Goal: Information Seeking & Learning: Check status

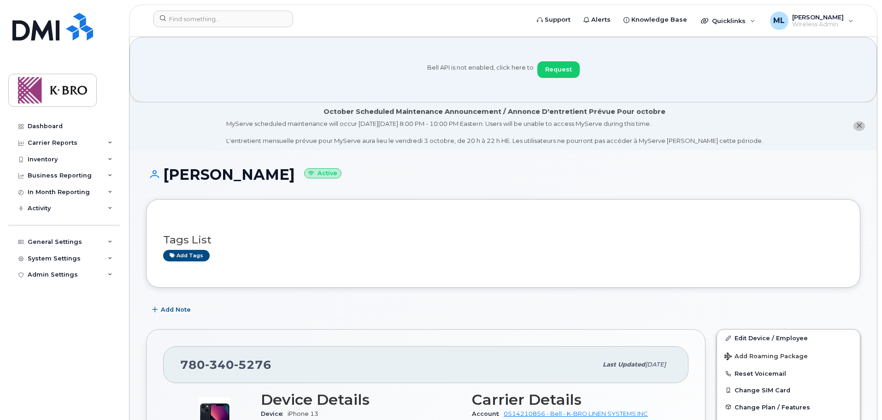
scroll to position [830, 0]
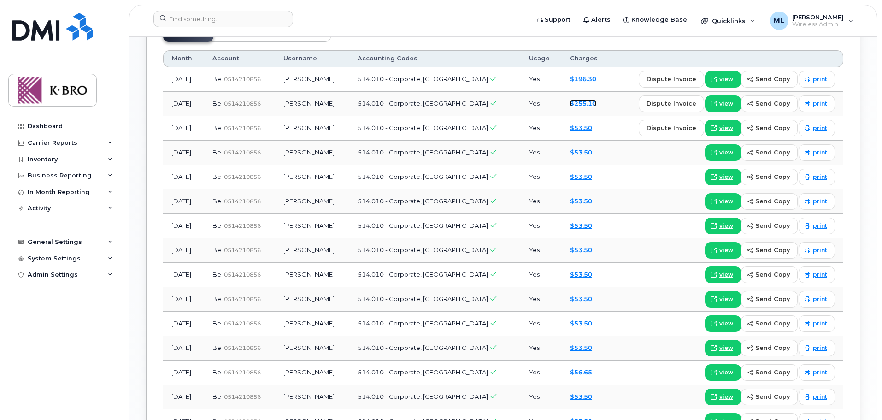
click at [574, 100] on link "$255.10" at bounding box center [583, 103] width 26 height 7
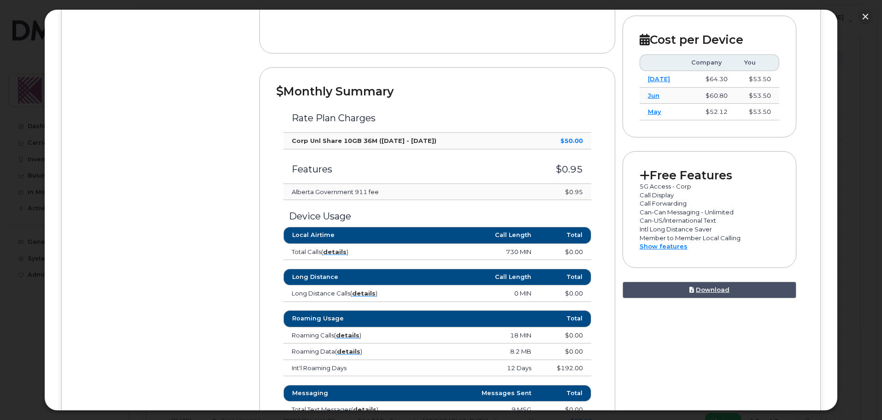
scroll to position [323, 0]
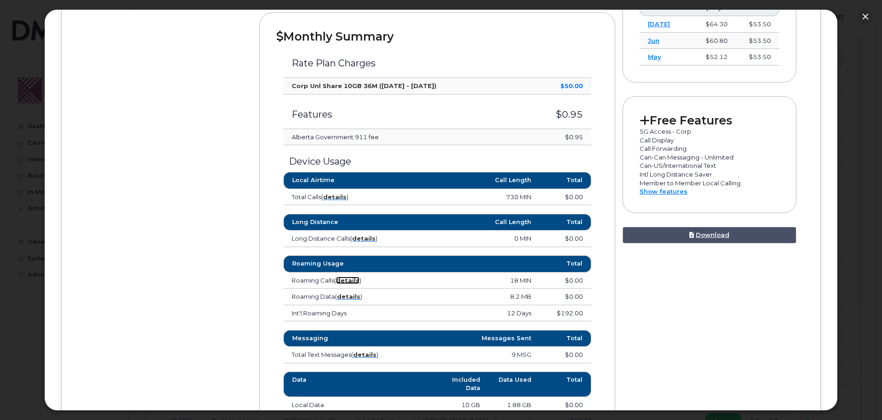
click at [350, 280] on strong "details" at bounding box center [348, 280] width 24 height 7
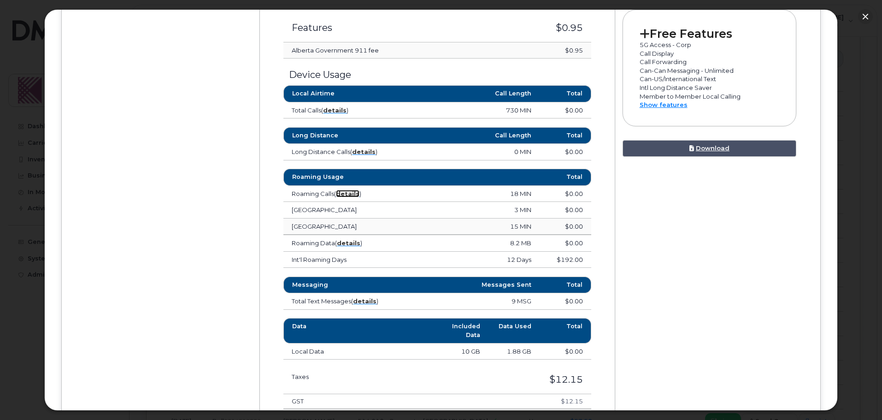
scroll to position [415, 0]
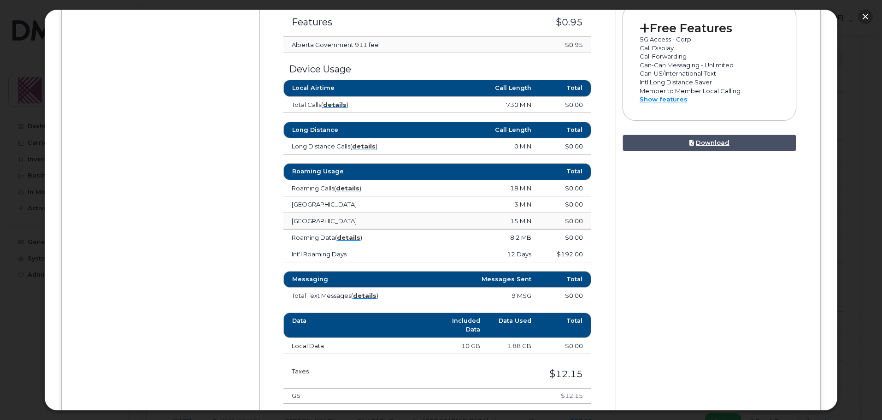
click at [863, 18] on button "button" at bounding box center [865, 16] width 15 height 15
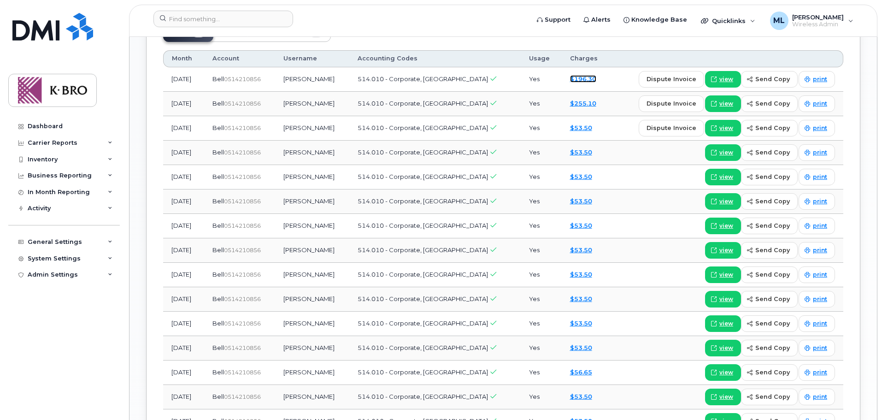
click at [576, 75] on link "$196.30" at bounding box center [583, 78] width 26 height 7
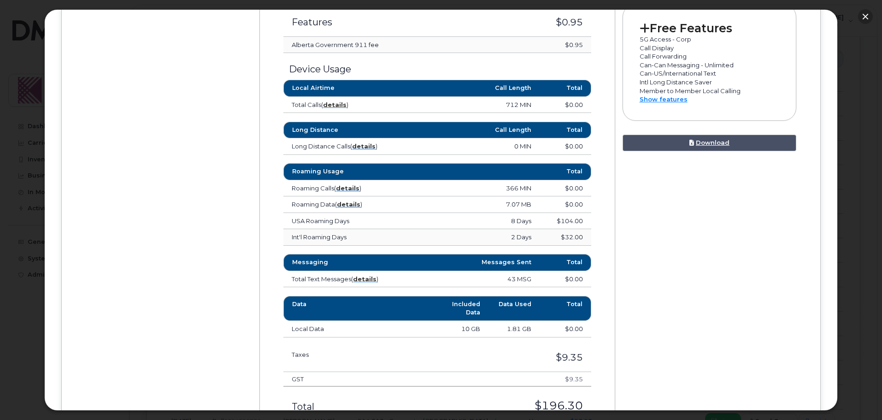
click at [862, 16] on button "button" at bounding box center [865, 16] width 15 height 15
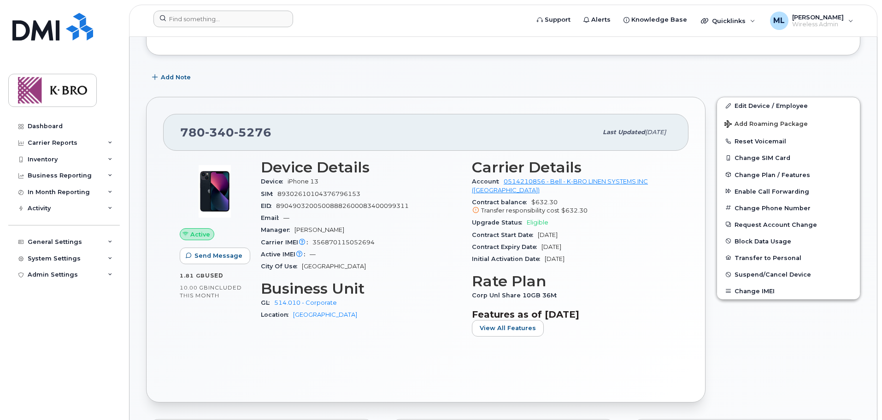
scroll to position [231, 0]
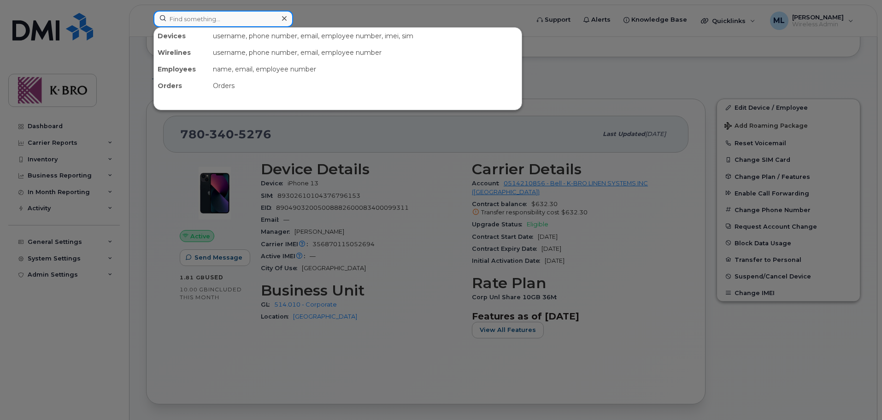
click at [228, 20] on input at bounding box center [224, 19] width 140 height 17
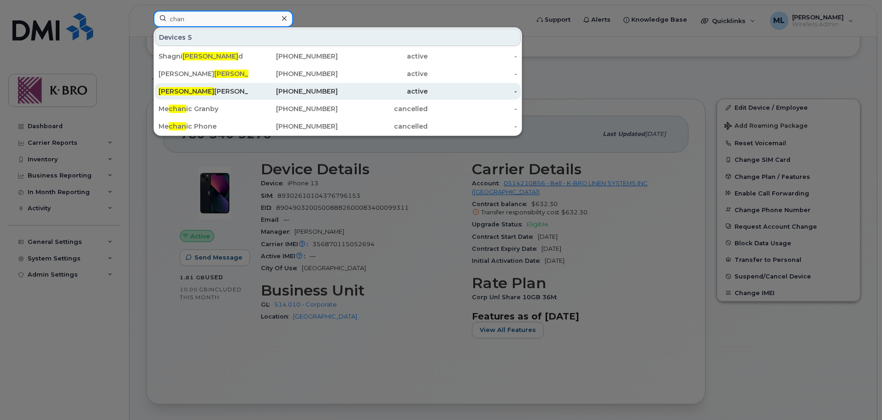
type input "chan"
click at [292, 89] on div "780-239-6395" at bounding box center [293, 91] width 90 height 9
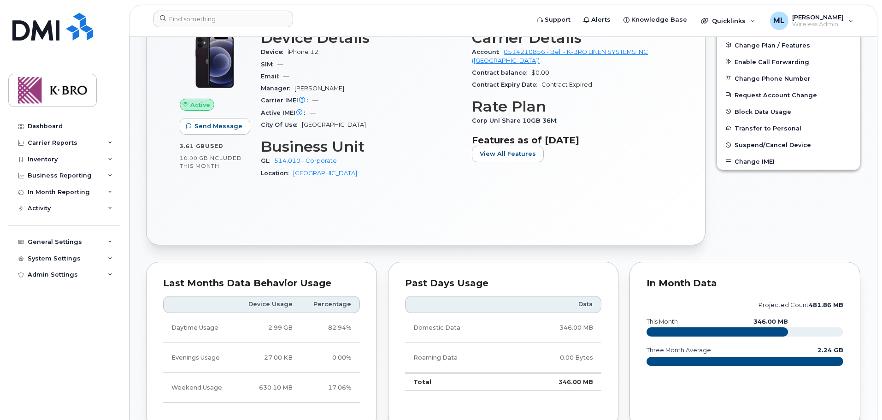
scroll to position [305, 0]
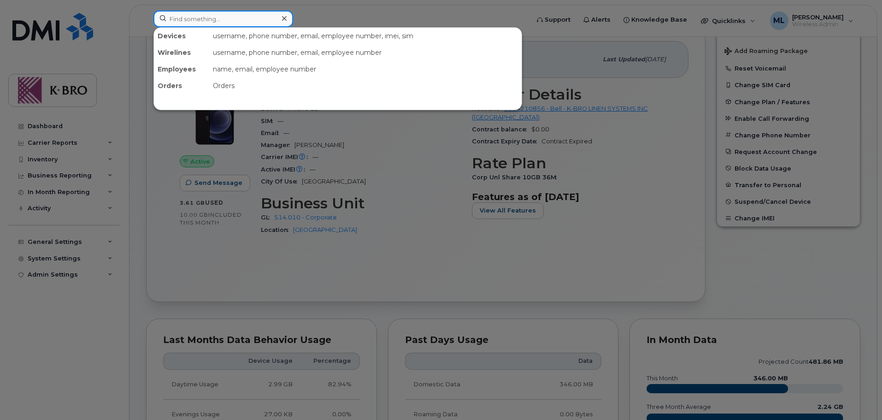
click at [203, 20] on input at bounding box center [224, 19] width 140 height 17
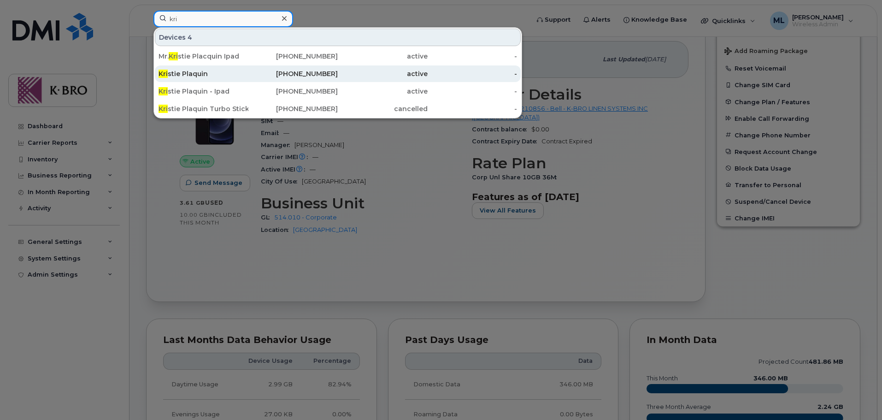
type input "kri"
click at [195, 72] on div "Kri stie Plaquin" at bounding box center [204, 73] width 90 height 9
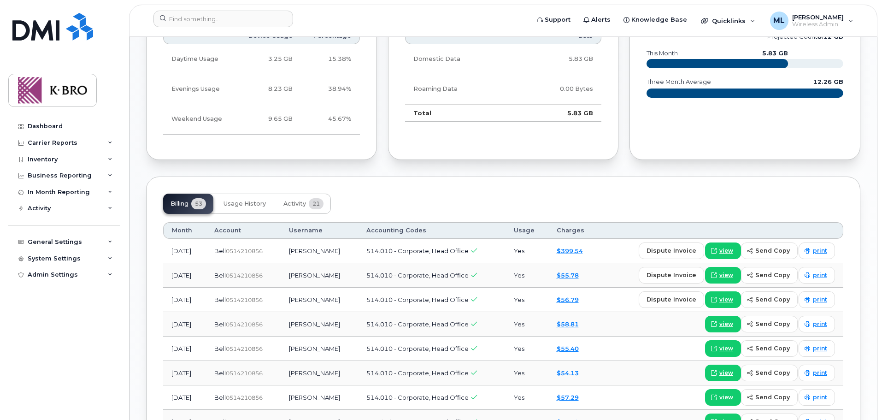
scroll to position [692, 0]
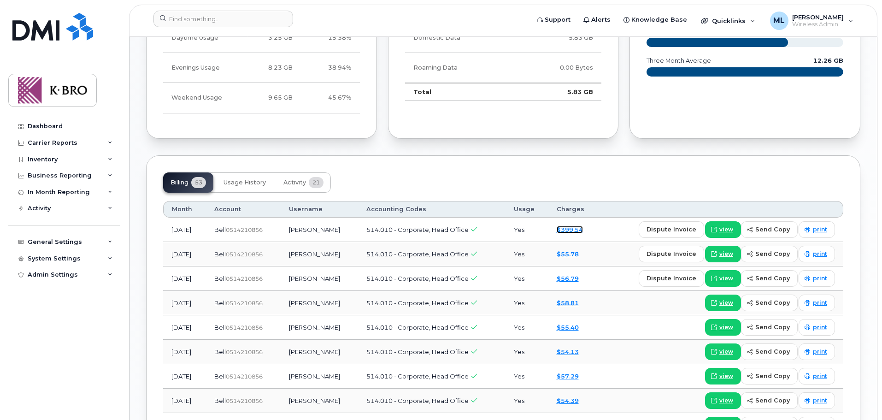
click at [569, 226] on link "$399.54" at bounding box center [570, 229] width 26 height 7
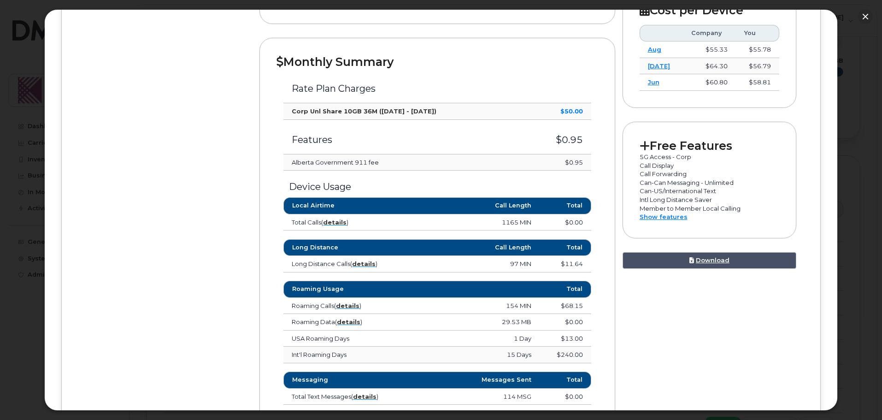
scroll to position [323, 0]
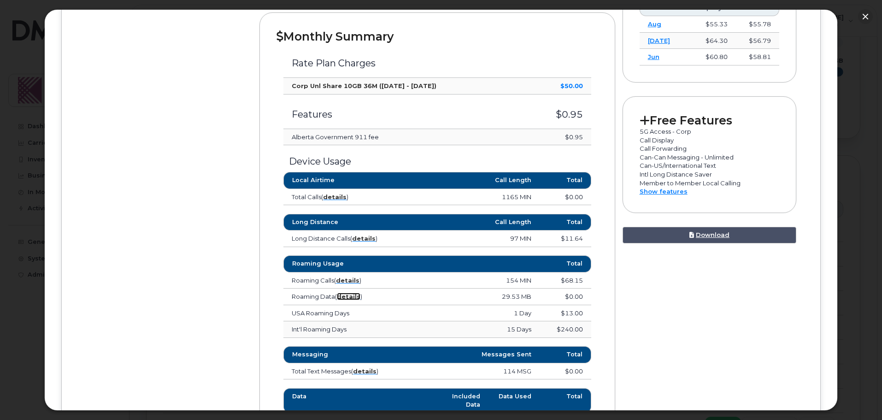
click at [352, 299] on strong "details" at bounding box center [349, 296] width 24 height 7
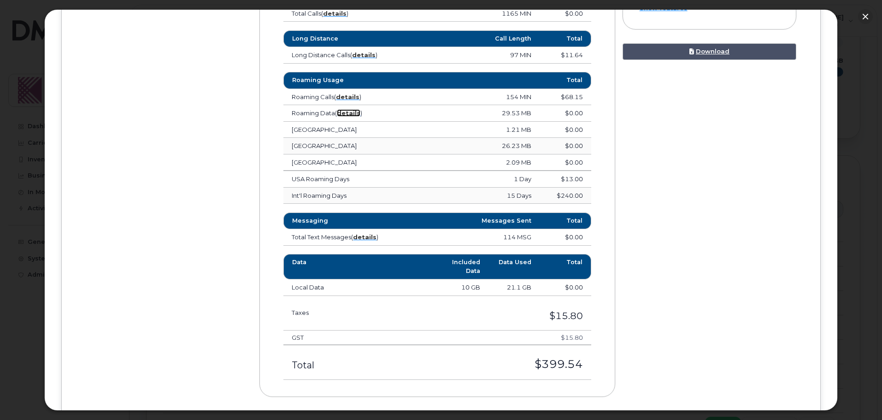
scroll to position [507, 0]
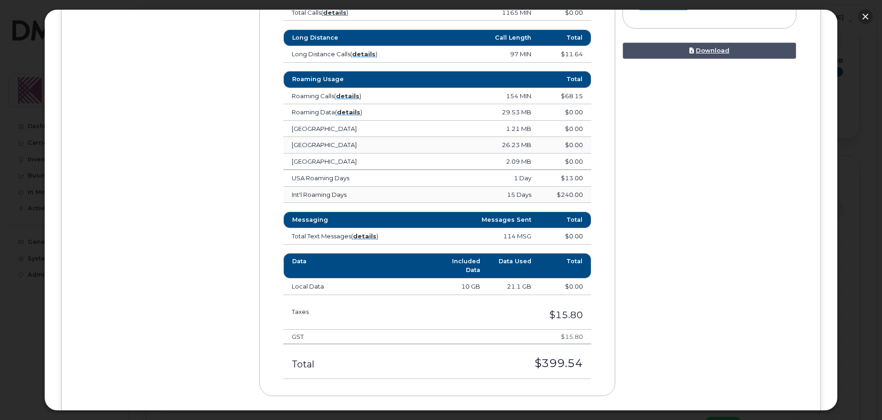
click at [867, 18] on button "button" at bounding box center [865, 16] width 15 height 15
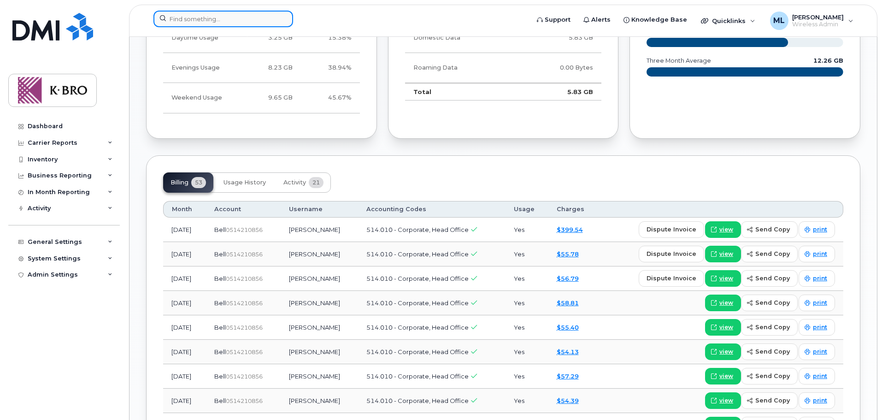
click at [198, 17] on input at bounding box center [224, 19] width 140 height 17
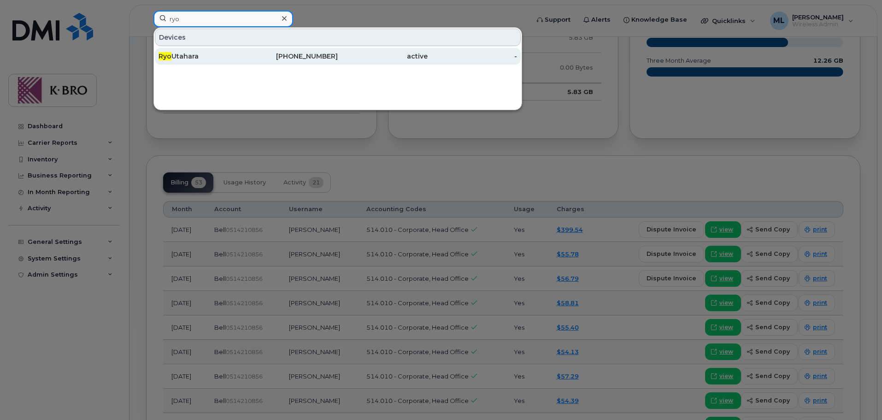
type input "ryo"
click at [185, 54] on div "Ryo Utahara" at bounding box center [204, 56] width 90 height 9
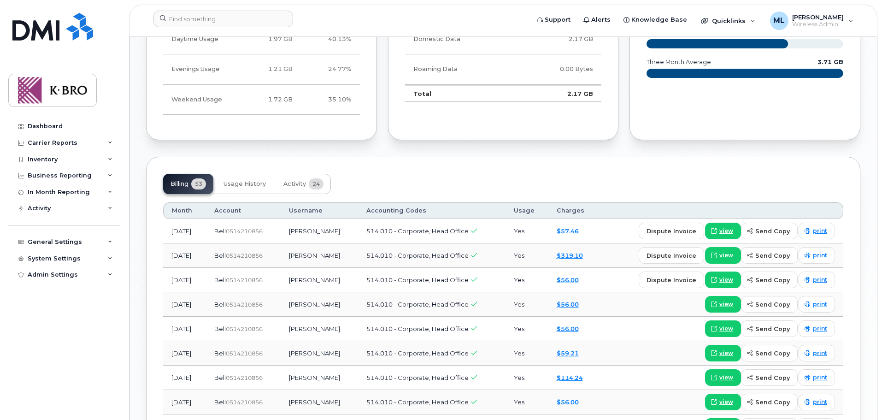
scroll to position [732, 0]
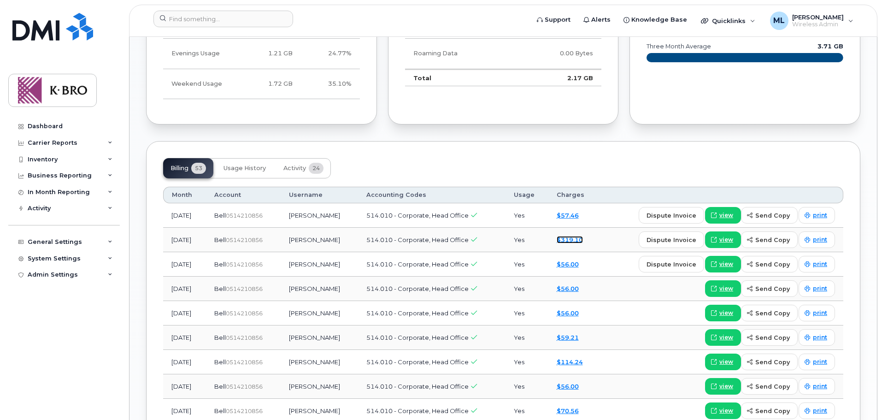
click at [571, 236] on link "$319.10" at bounding box center [570, 239] width 26 height 7
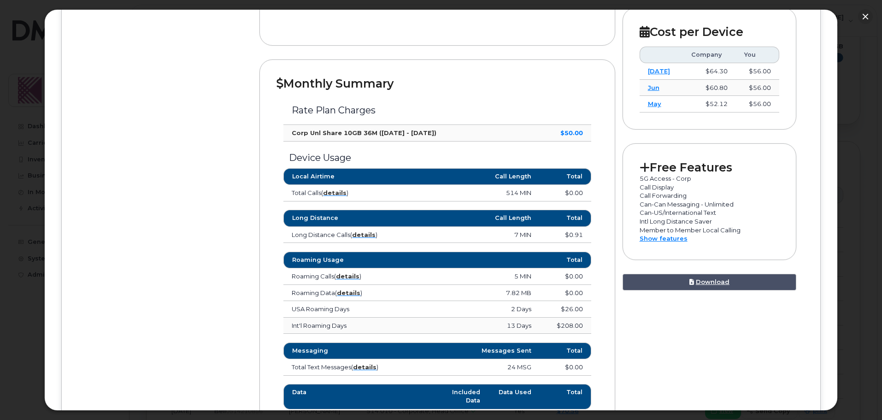
scroll to position [323, 0]
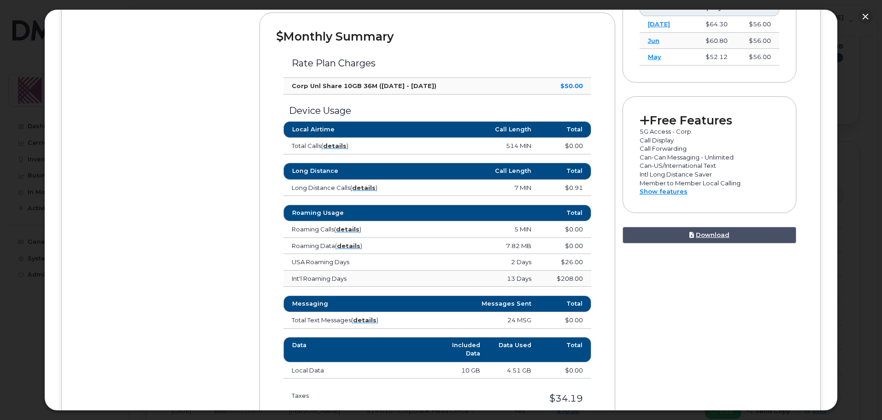
click at [351, 233] on td "Roaming Calls ( details )" at bounding box center [348, 229] width 128 height 17
click at [351, 229] on strong "details" at bounding box center [348, 228] width 24 height 7
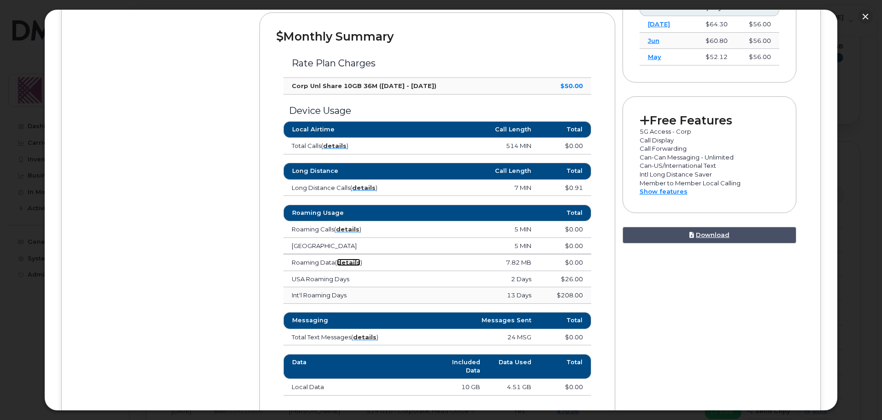
click at [349, 259] on strong "details" at bounding box center [349, 262] width 24 height 7
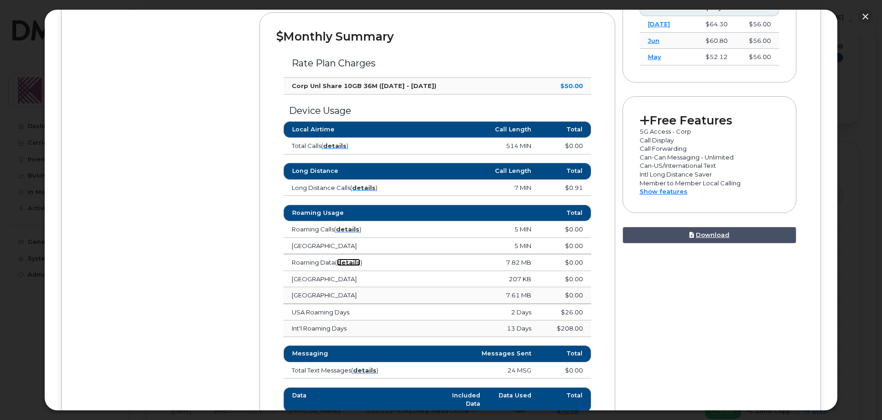
scroll to position [369, 0]
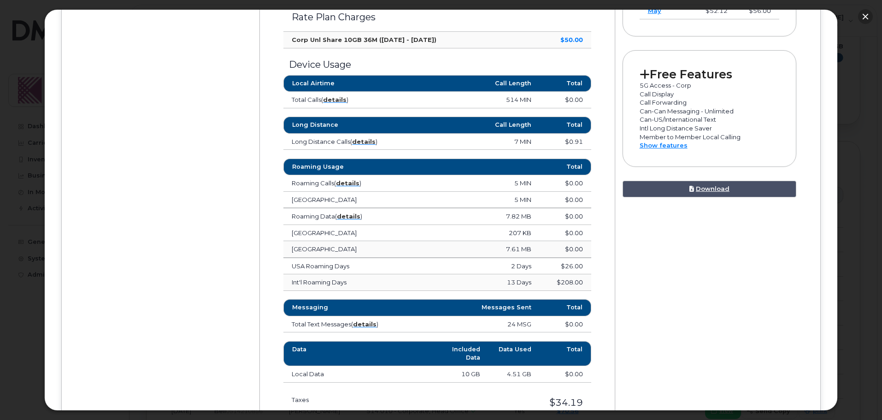
click at [862, 12] on button "button" at bounding box center [865, 16] width 15 height 15
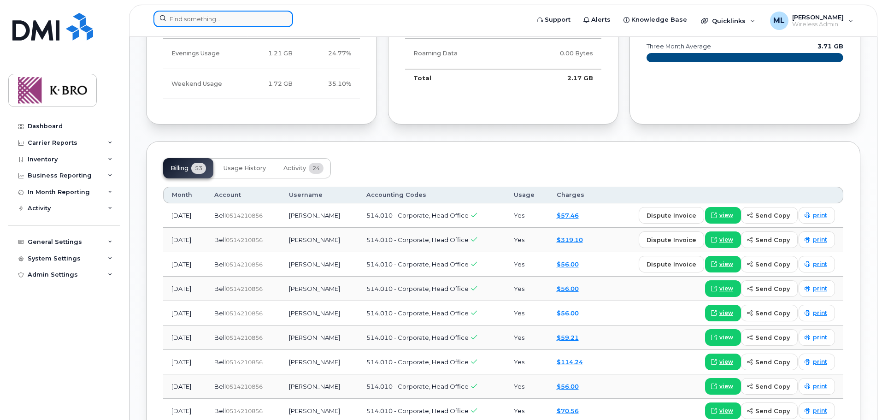
click at [259, 18] on input at bounding box center [224, 19] width 140 height 17
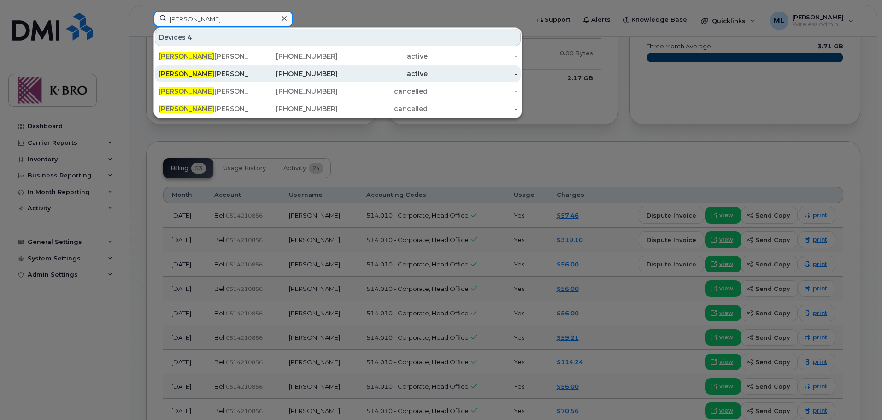
type input "linda"
click at [193, 72] on div "Linda Mccurdy" at bounding box center [204, 73] width 90 height 9
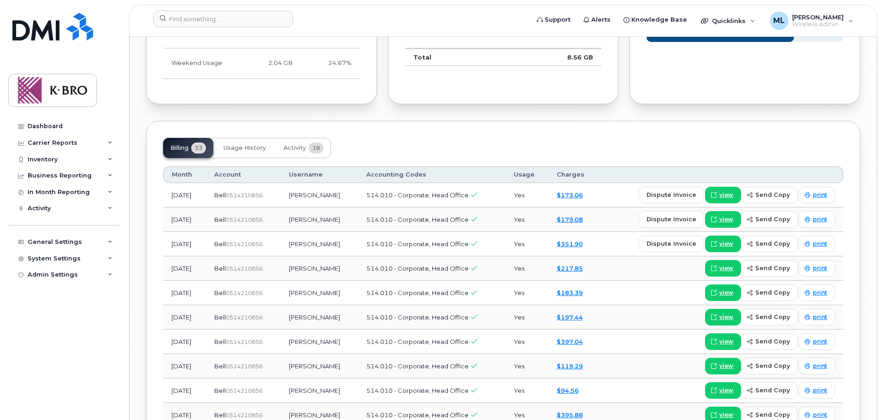
scroll to position [784, 0]
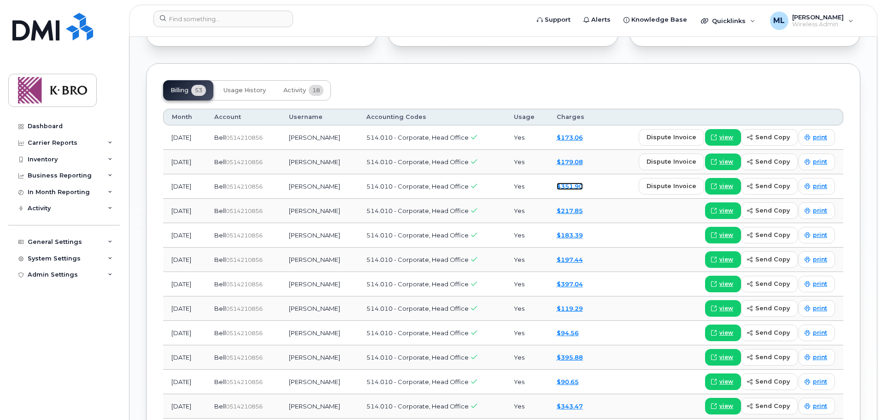
click at [579, 183] on link "$351.90" at bounding box center [570, 186] width 26 height 7
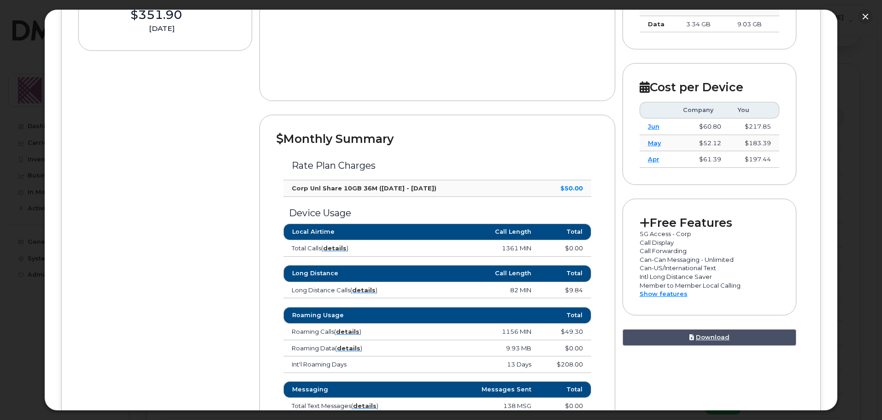
scroll to position [231, 0]
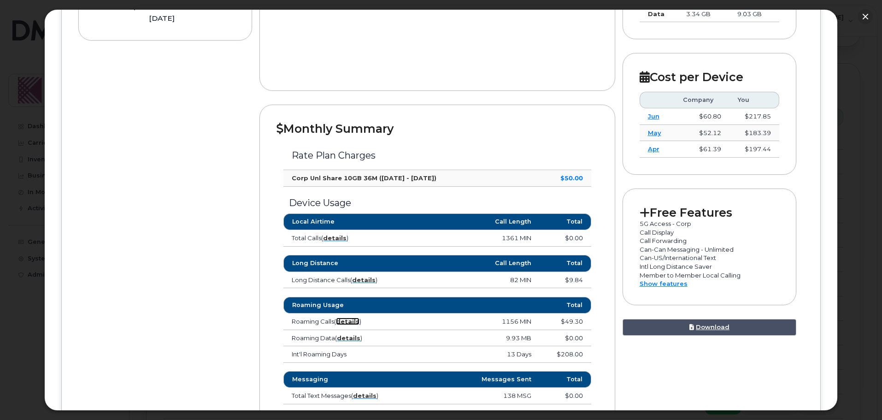
click at [354, 320] on strong "details" at bounding box center [348, 321] width 24 height 7
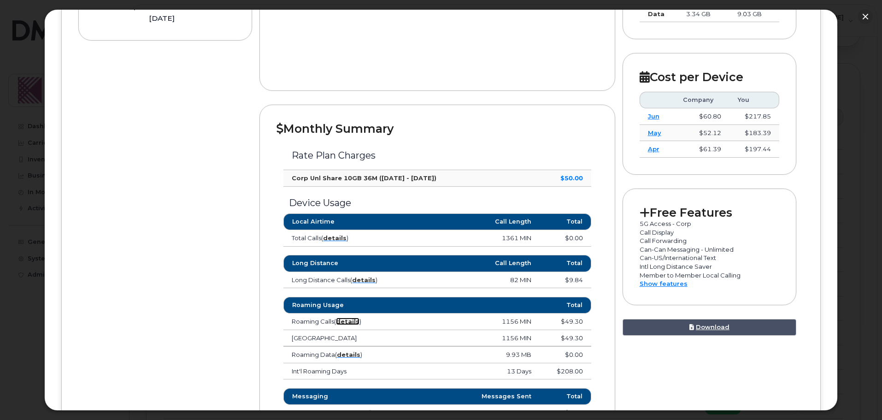
scroll to position [277, 0]
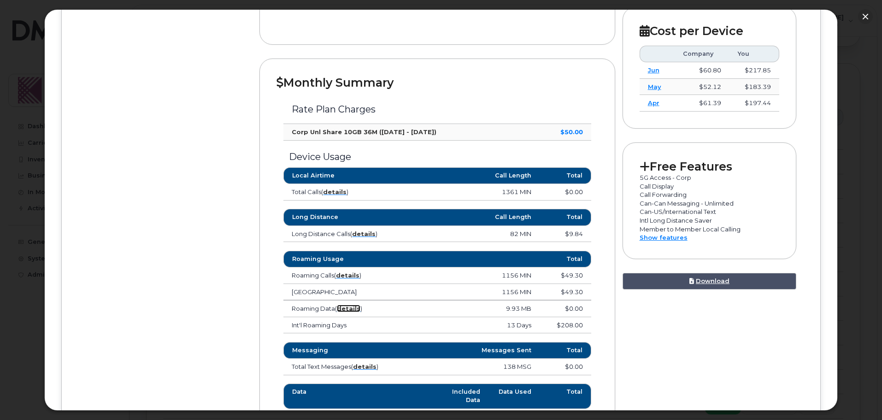
click at [357, 311] on strong "details" at bounding box center [349, 308] width 24 height 7
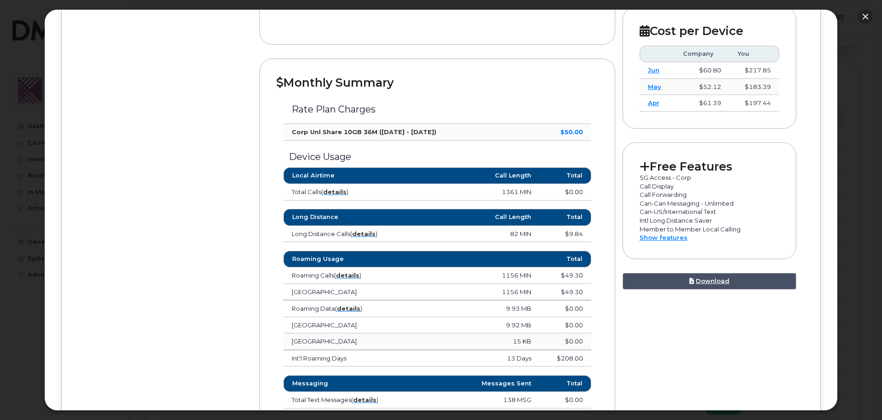
click at [863, 12] on button "button" at bounding box center [865, 16] width 15 height 15
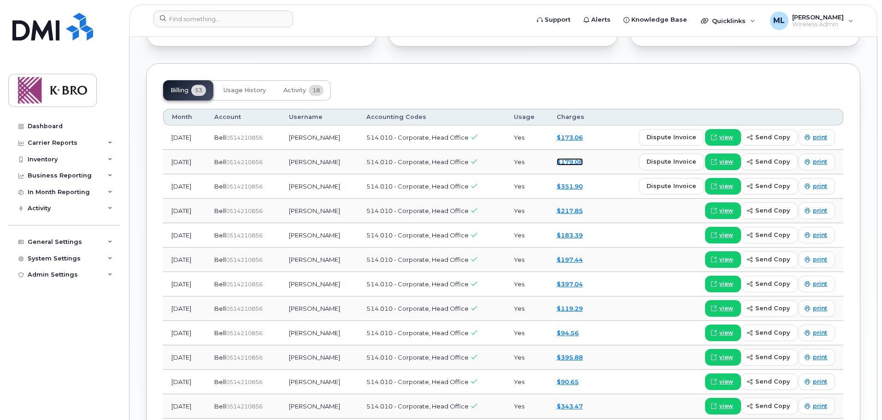
click at [580, 158] on link "$179.08" at bounding box center [570, 161] width 26 height 7
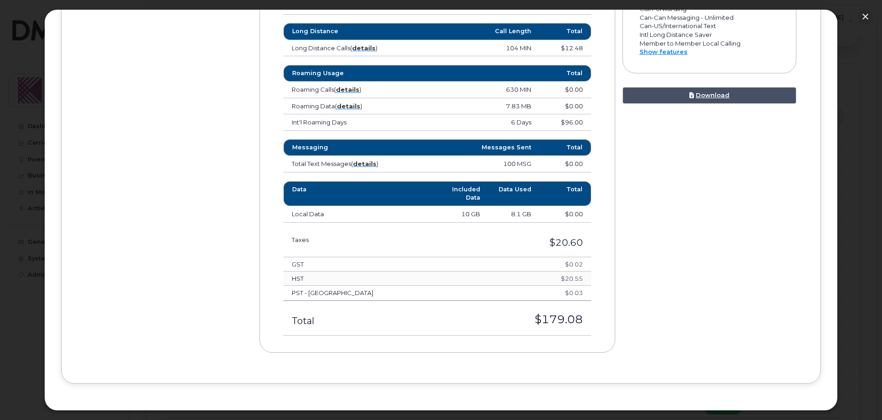
scroll to position [466, 0]
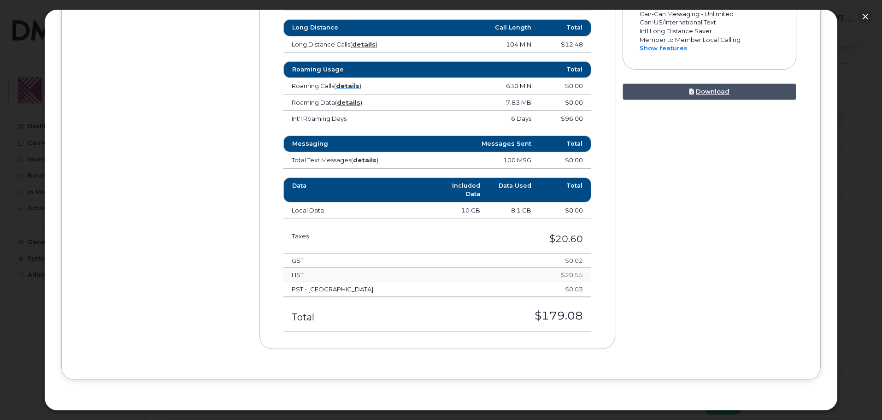
click at [326, 101] on td "Roaming Data ( details )" at bounding box center [348, 103] width 128 height 17
click at [346, 105] on strong "details" at bounding box center [349, 102] width 24 height 7
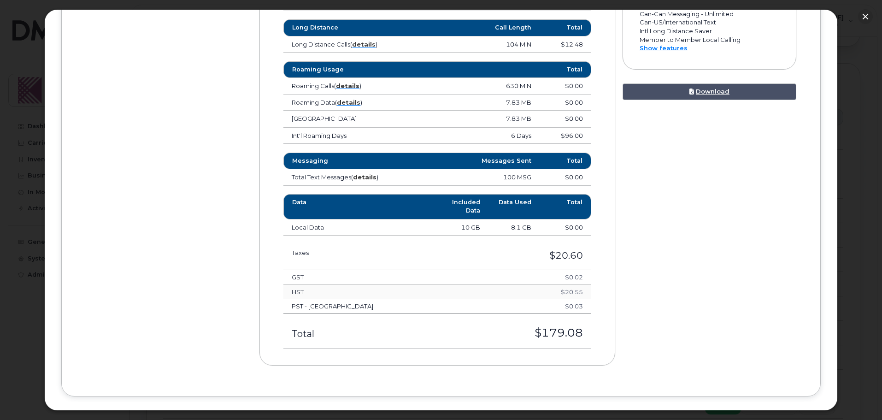
click at [351, 89] on td "Roaming Calls ( details )" at bounding box center [348, 86] width 128 height 17
click at [352, 86] on strong "details" at bounding box center [348, 85] width 24 height 7
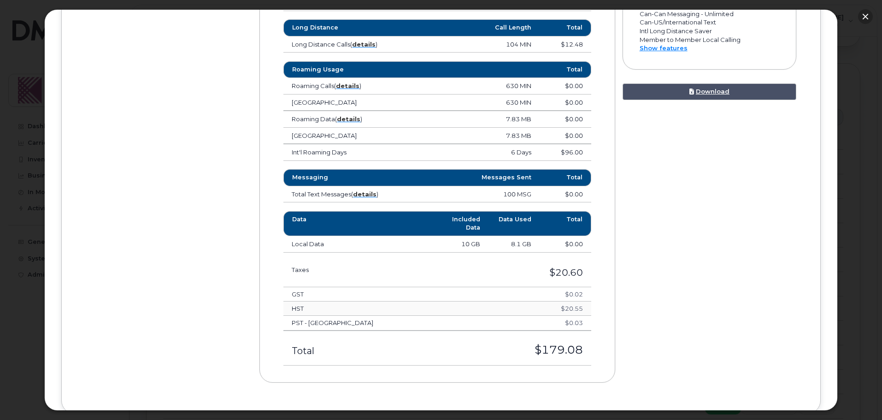
click at [865, 12] on button "button" at bounding box center [865, 16] width 15 height 15
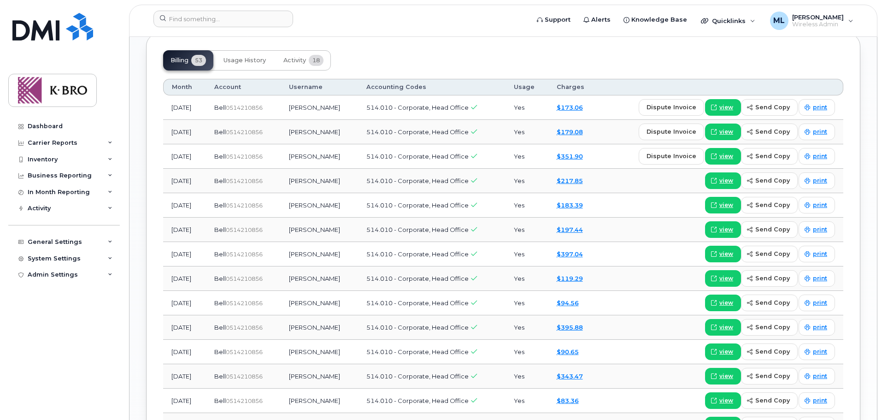
scroll to position [784, 0]
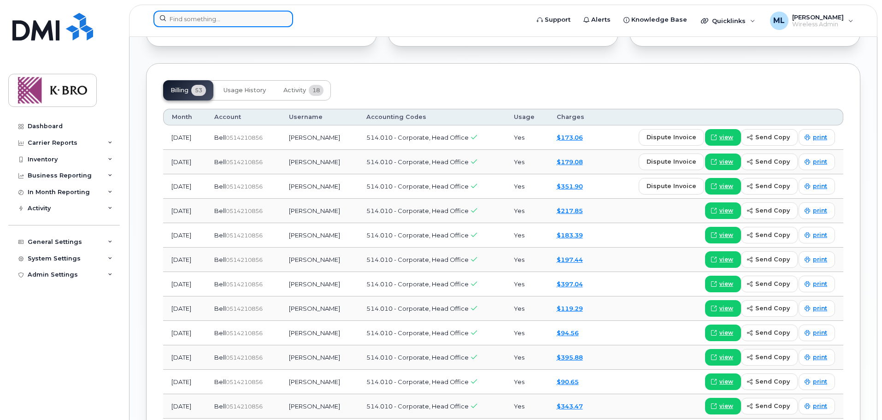
click at [204, 22] on input at bounding box center [224, 19] width 140 height 17
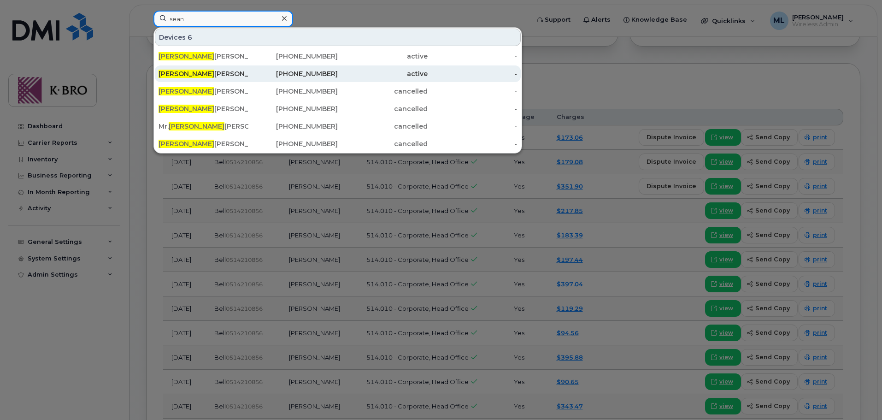
type input "sean"
click at [182, 67] on div "Sean Curtis" at bounding box center [204, 73] width 90 height 17
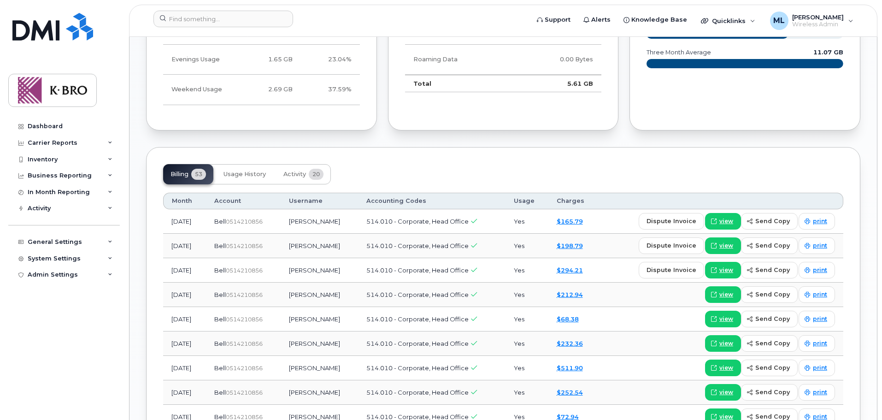
scroll to position [830, 0]
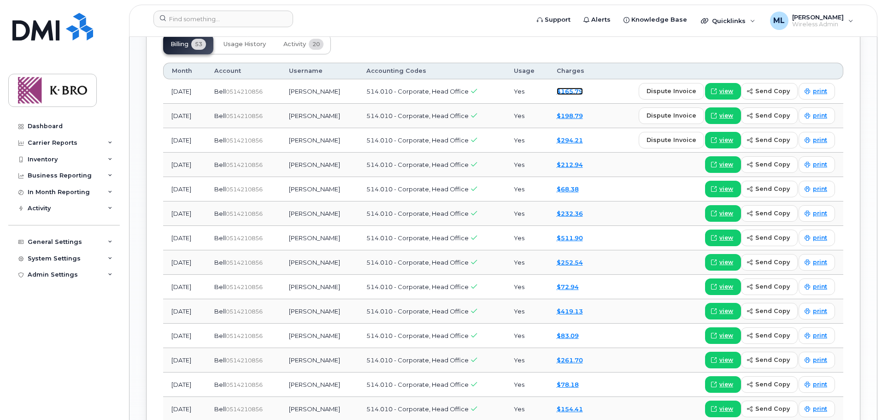
click at [572, 88] on link "$165.79" at bounding box center [570, 91] width 26 height 7
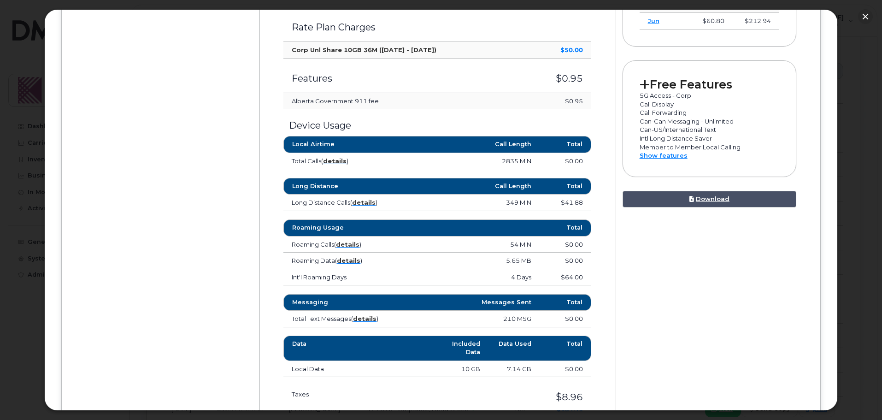
scroll to position [369, 0]
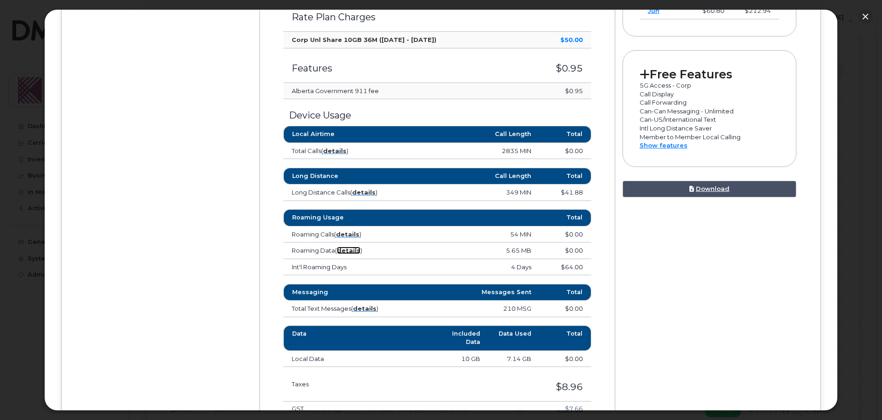
click at [347, 247] on strong "details" at bounding box center [349, 250] width 24 height 7
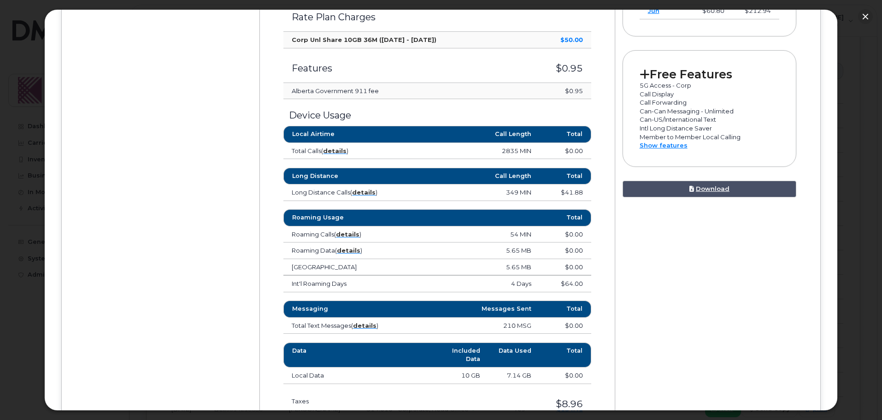
click at [349, 238] on td "Roaming Calls ( details )" at bounding box center [348, 234] width 128 height 17
click at [349, 233] on strong "details" at bounding box center [348, 234] width 24 height 7
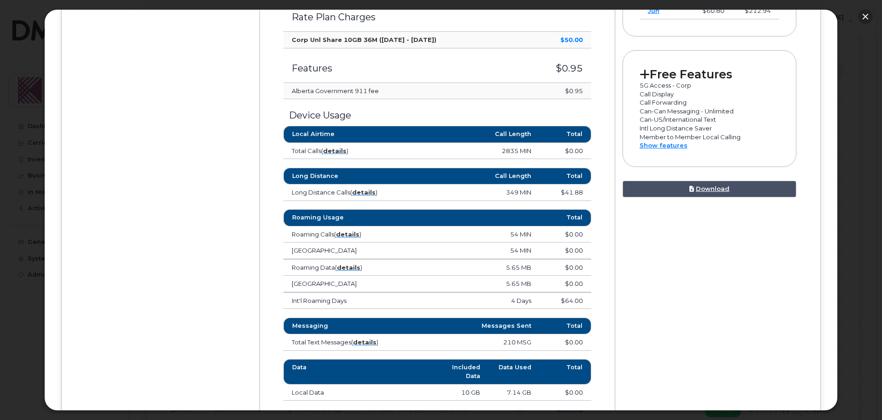
click at [870, 15] on button "button" at bounding box center [865, 16] width 15 height 15
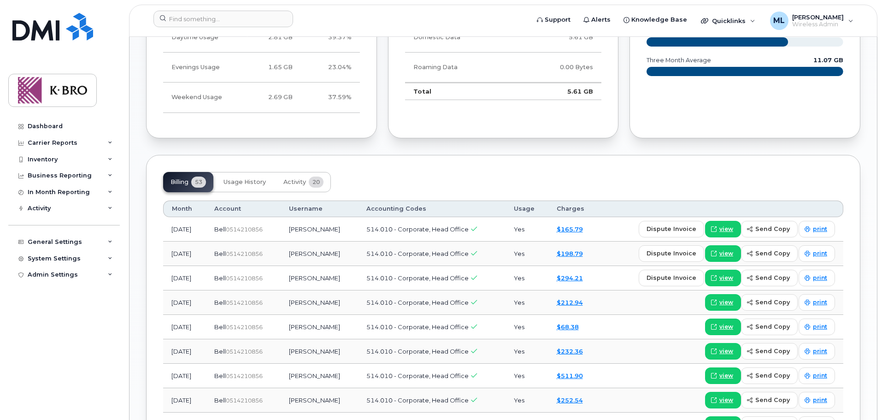
scroll to position [599, 0]
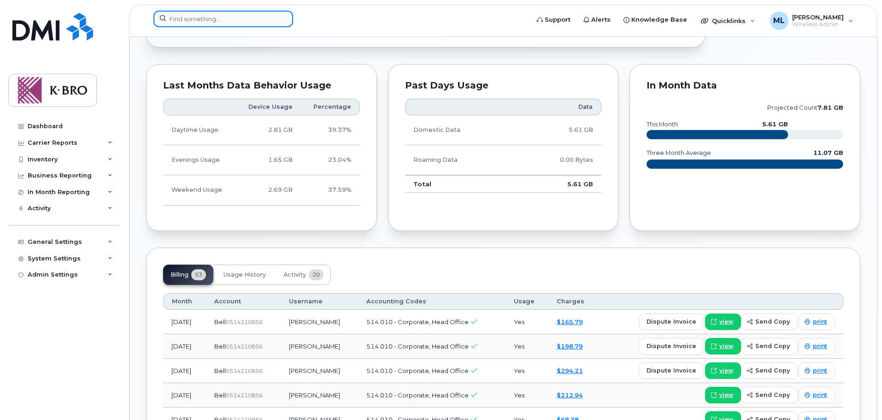
click at [189, 22] on input at bounding box center [224, 19] width 140 height 17
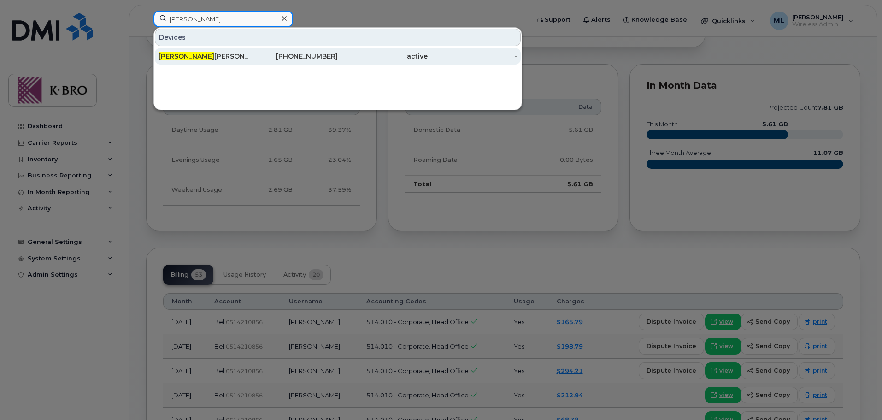
type input "jeff"
click at [185, 56] on div "Jeff Gannon" at bounding box center [204, 56] width 90 height 9
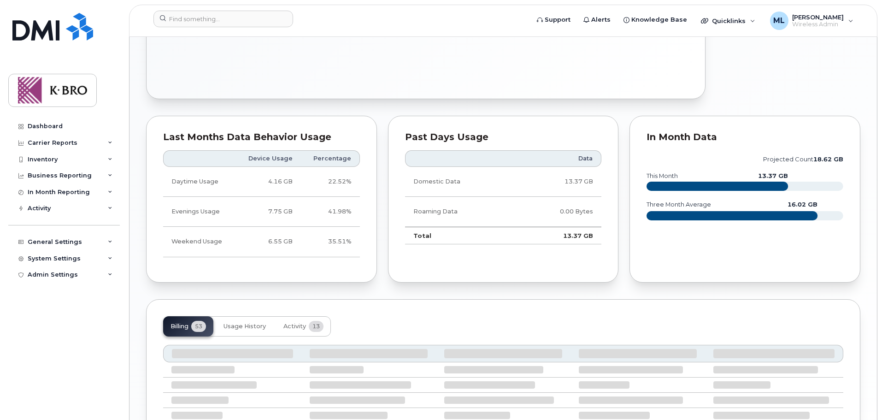
scroll to position [677, 0]
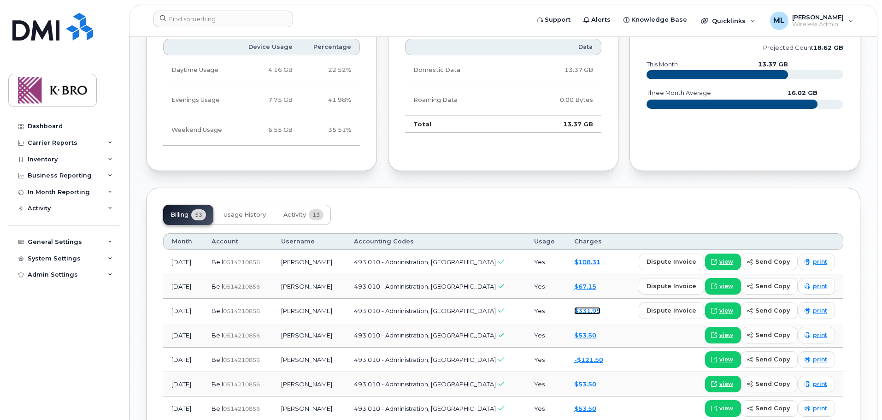
click at [579, 307] on link "$331.95" at bounding box center [587, 310] width 26 height 7
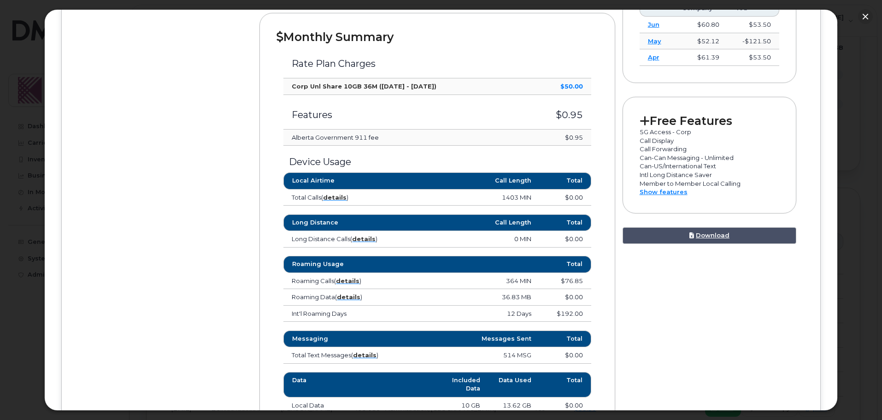
scroll to position [323, 0]
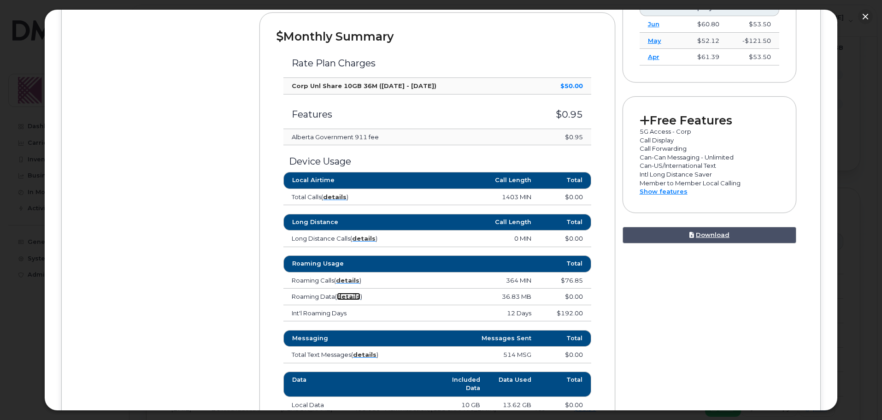
click at [350, 294] on strong "details" at bounding box center [349, 296] width 24 height 7
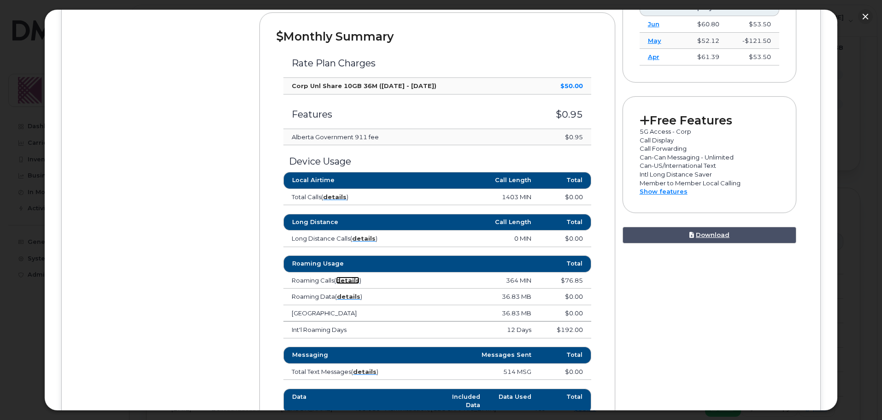
click at [349, 277] on strong "details" at bounding box center [348, 280] width 24 height 7
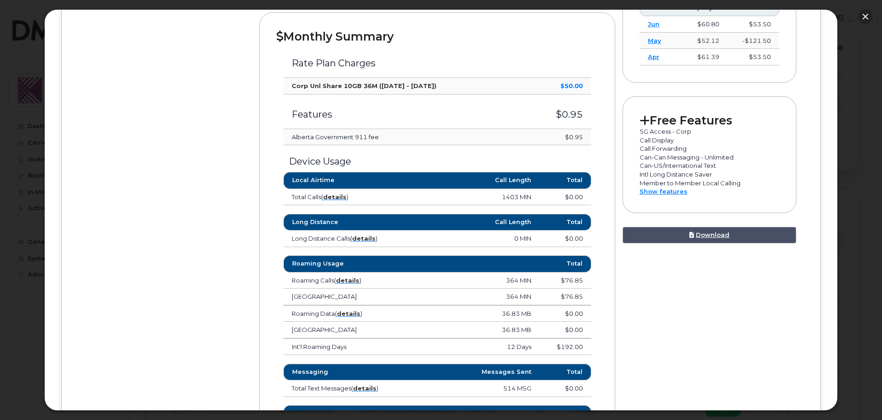
click at [870, 19] on button "button" at bounding box center [865, 16] width 15 height 15
